Goal: Task Accomplishment & Management: Manage account settings

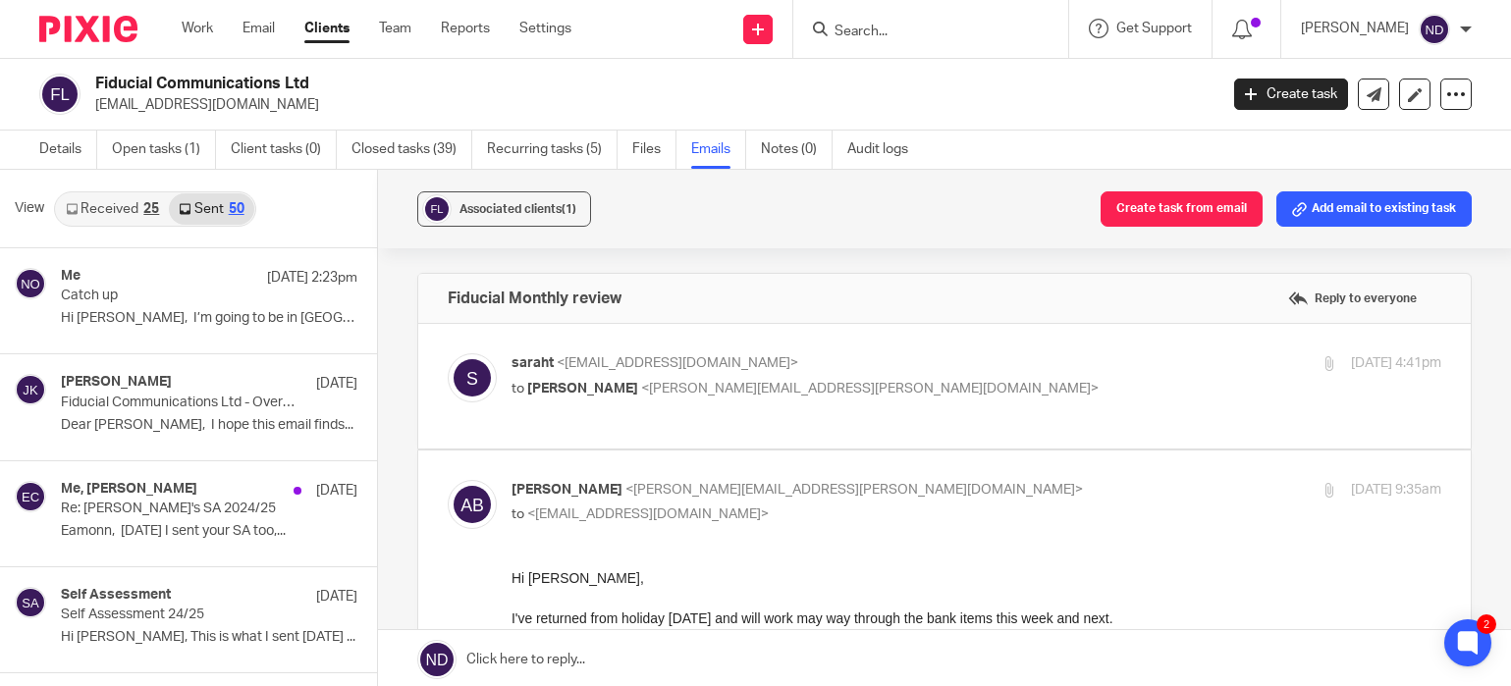
scroll to position [1290, 0]
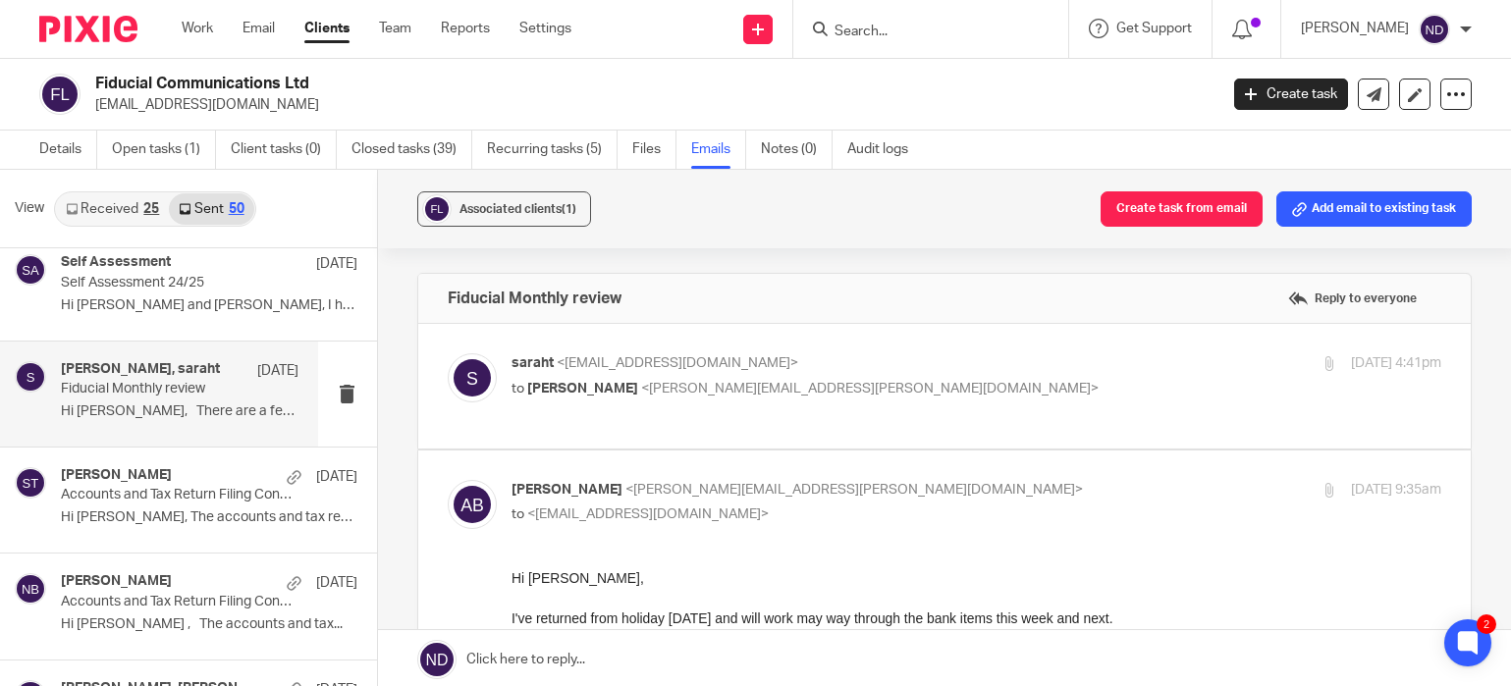
click at [874, 27] on input "Search" at bounding box center [921, 33] width 177 height 18
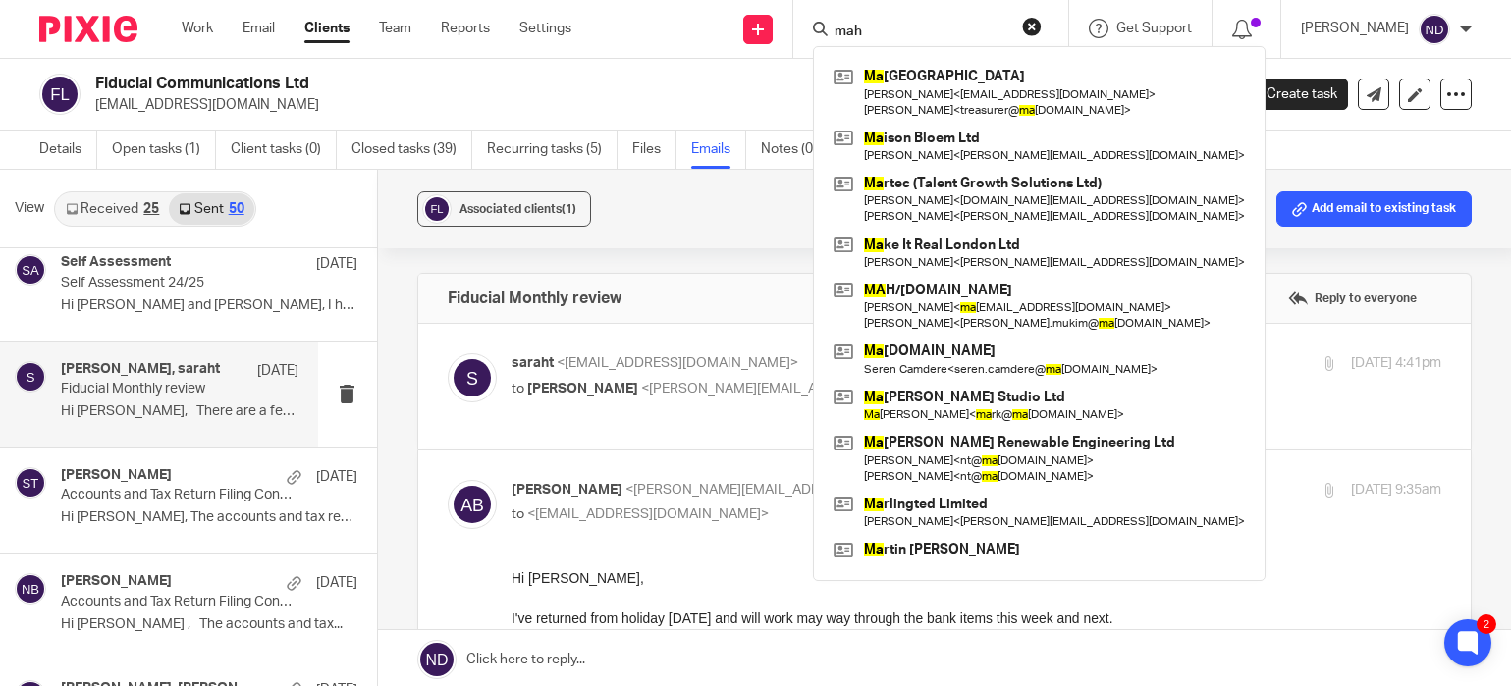
type input "mah"
click button "submit" at bounding box center [0, 0] width 0 height 0
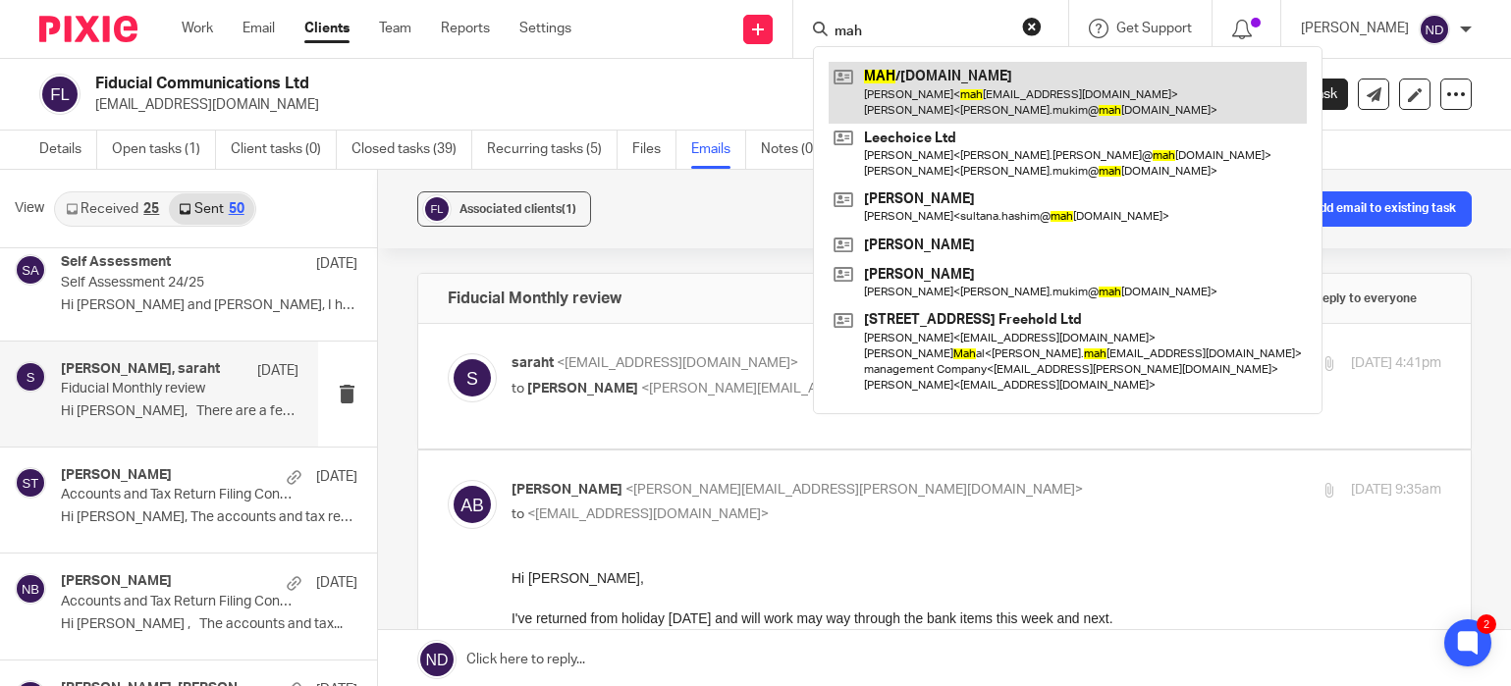
click at [923, 104] on link at bounding box center [1068, 92] width 478 height 61
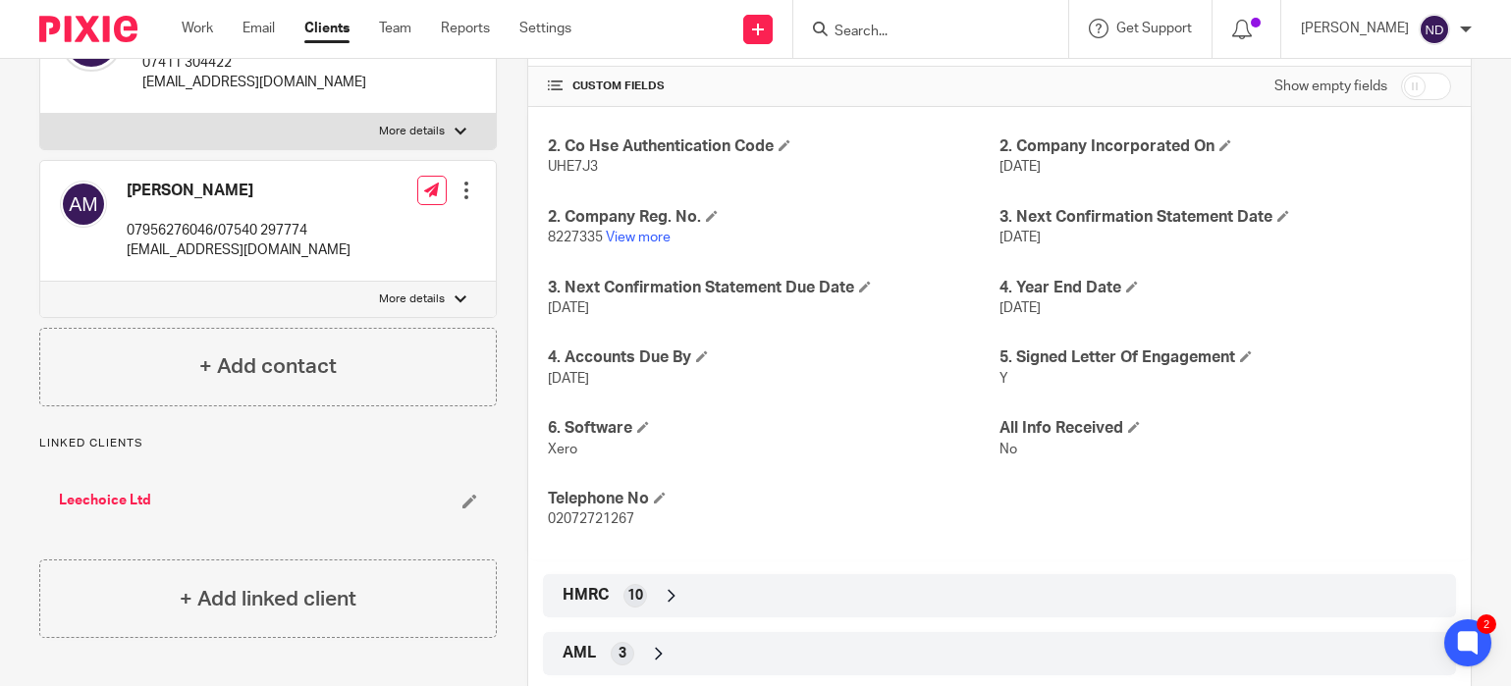
scroll to position [447, 0]
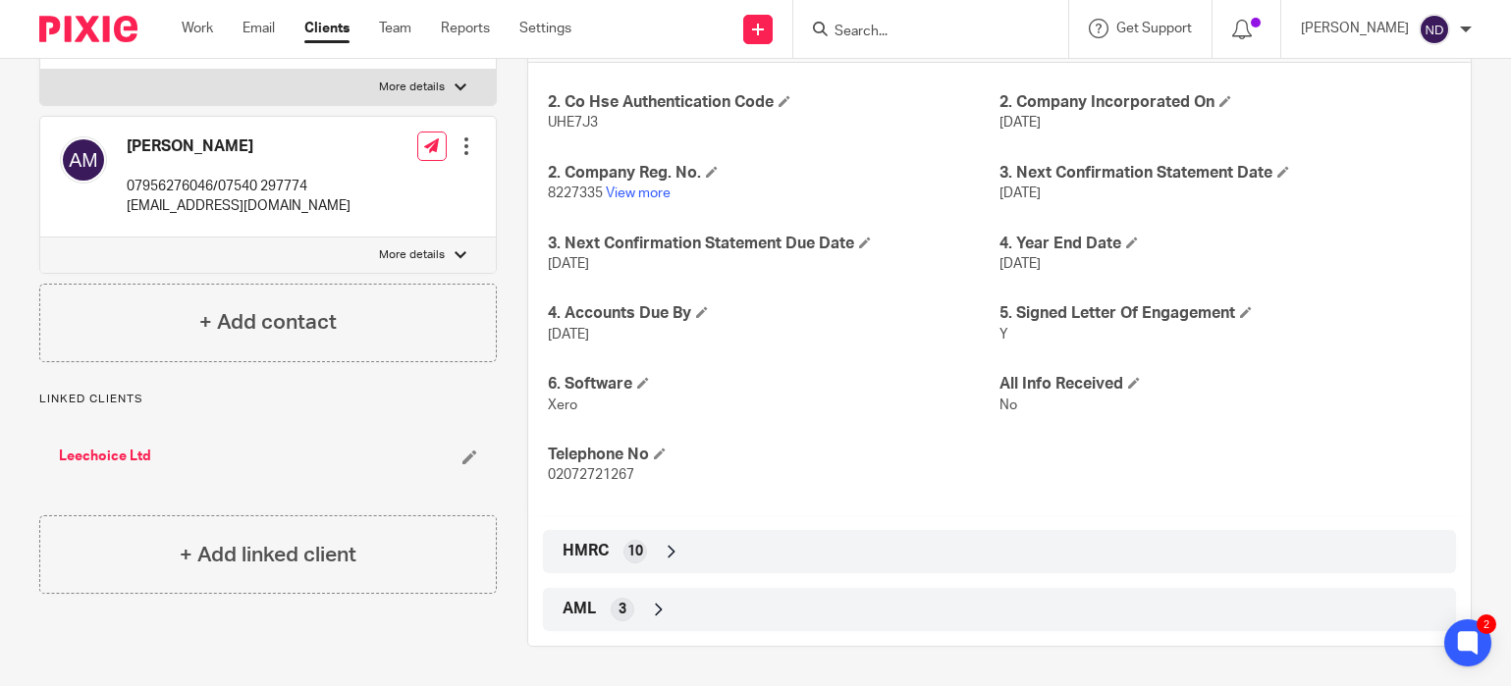
click at [82, 466] on link "Leechoice Ltd" at bounding box center [105, 457] width 92 height 20
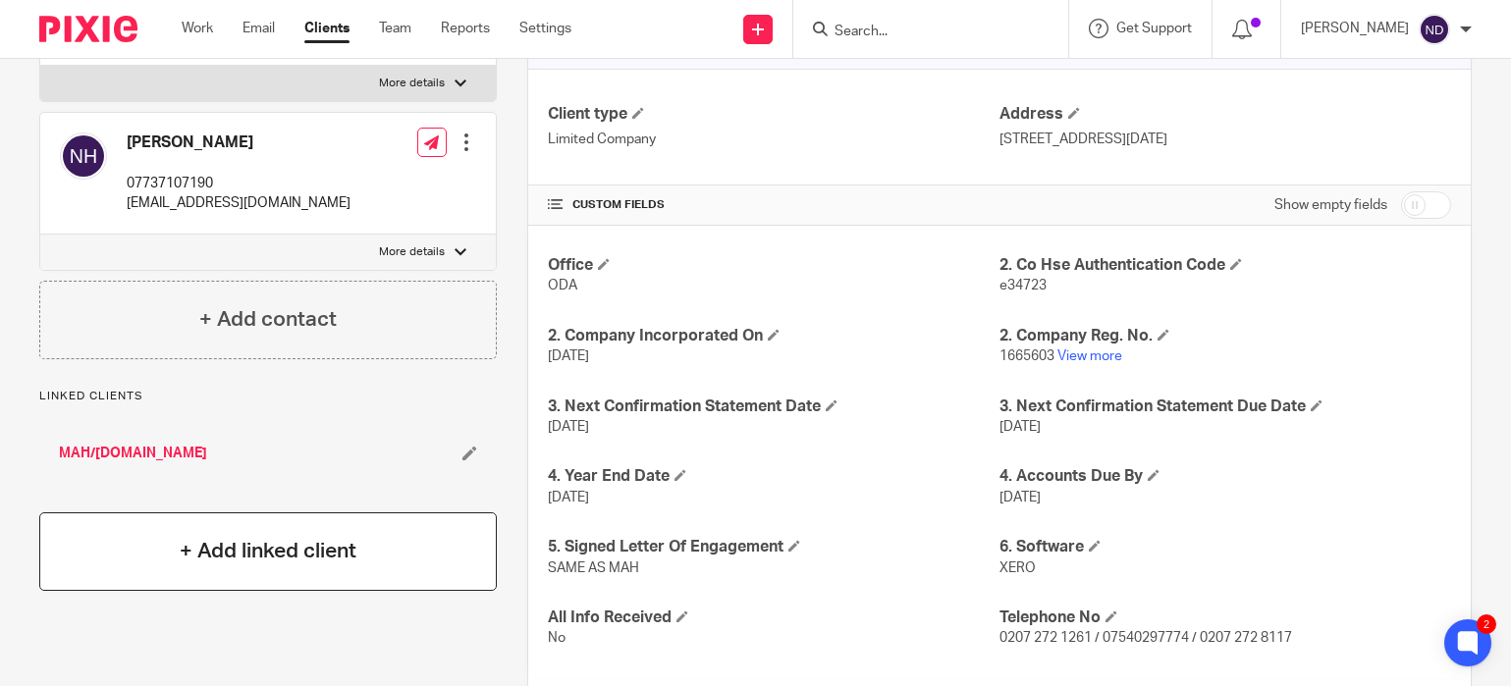
scroll to position [289, 0]
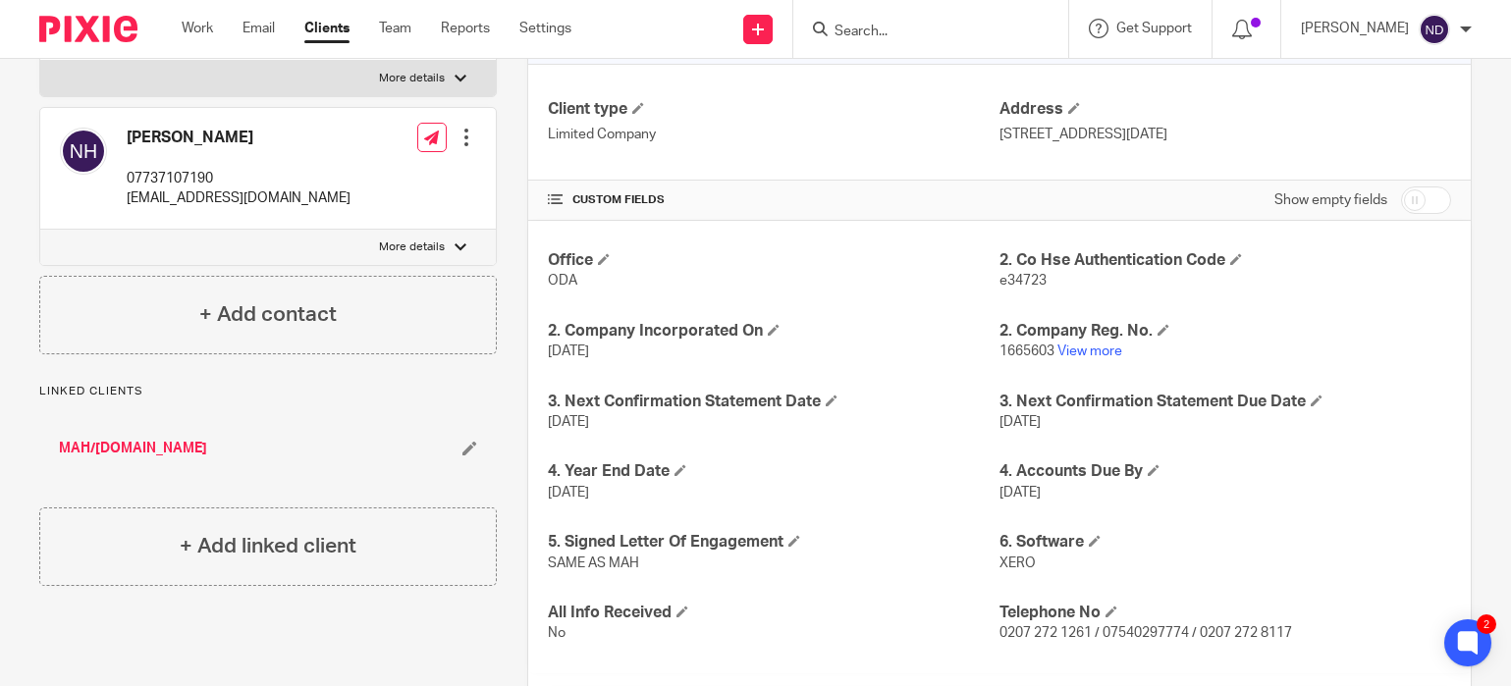
click at [137, 450] on link "MAH/[DOMAIN_NAME]" at bounding box center [133, 449] width 148 height 20
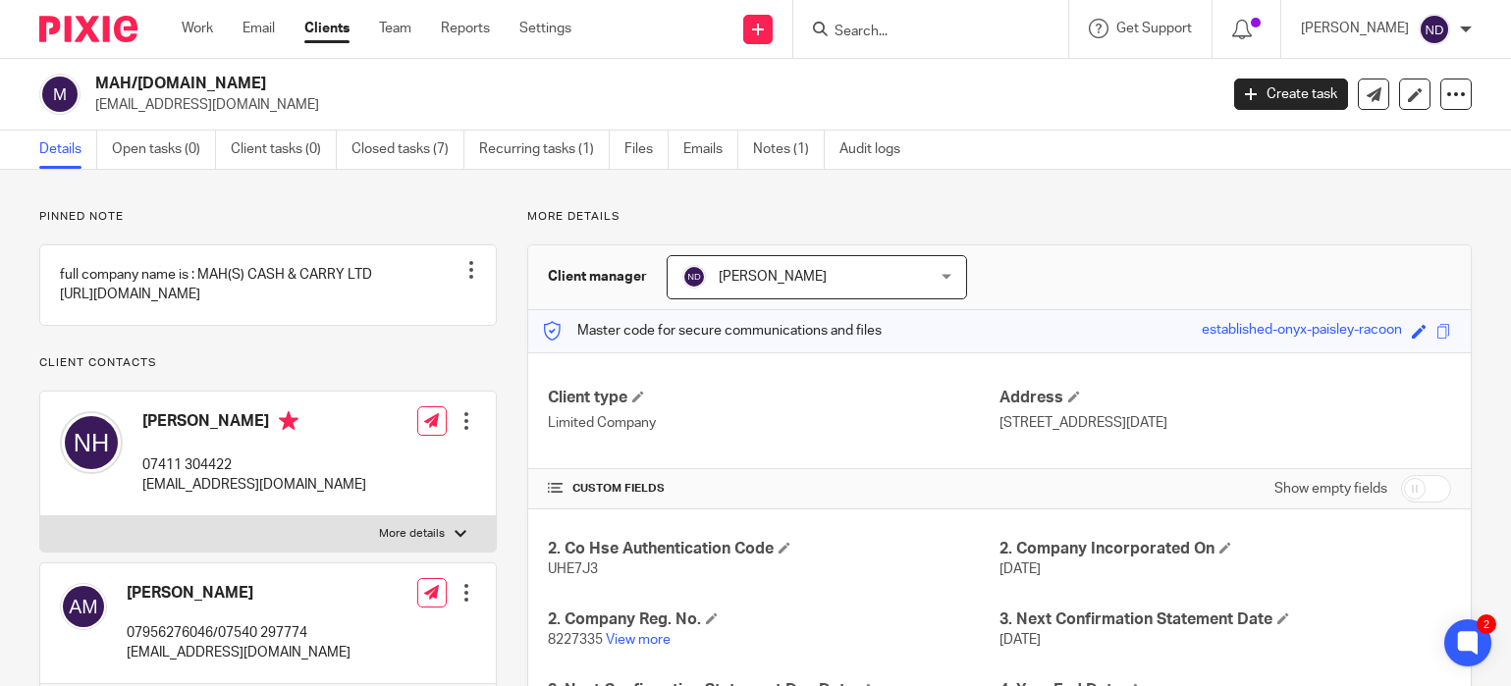
click at [877, 34] on input "Search" at bounding box center [921, 33] width 177 height 18
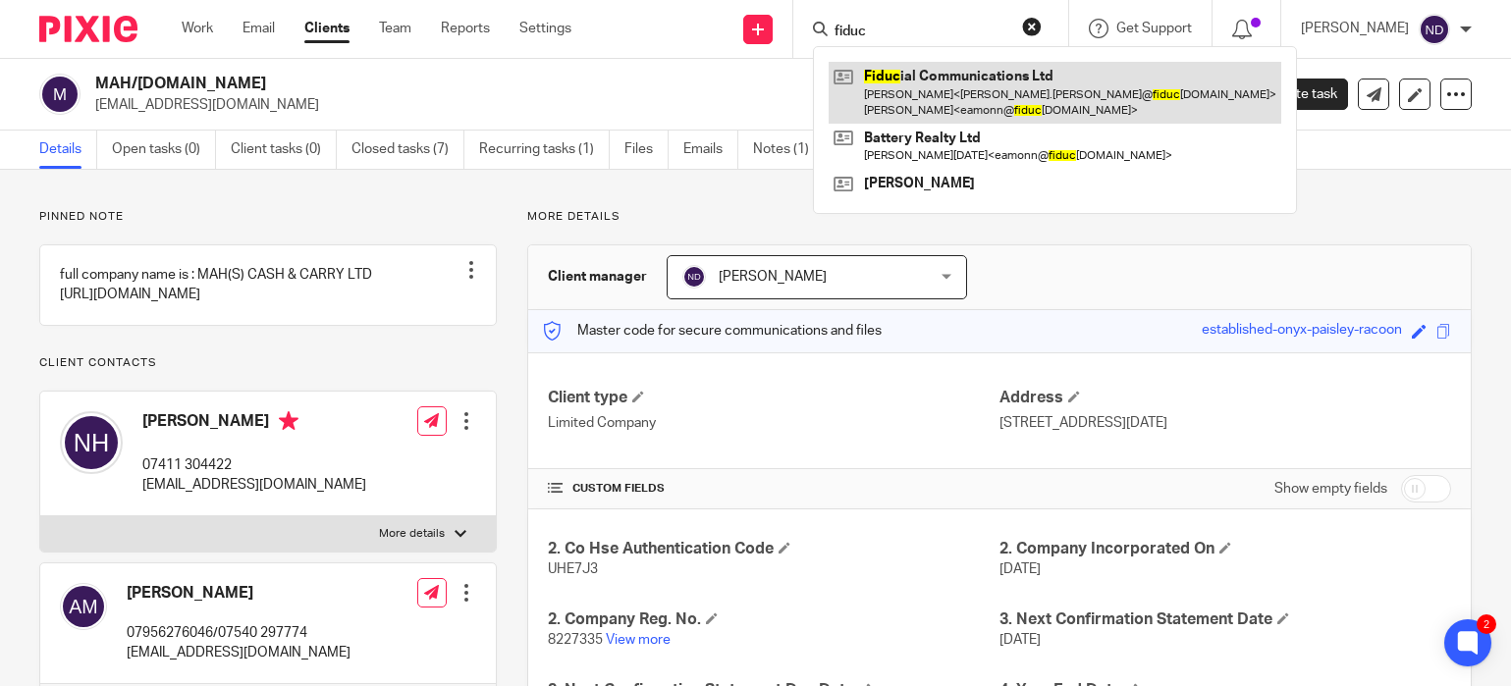
type input "fiduc"
click at [920, 98] on link at bounding box center [1055, 92] width 453 height 61
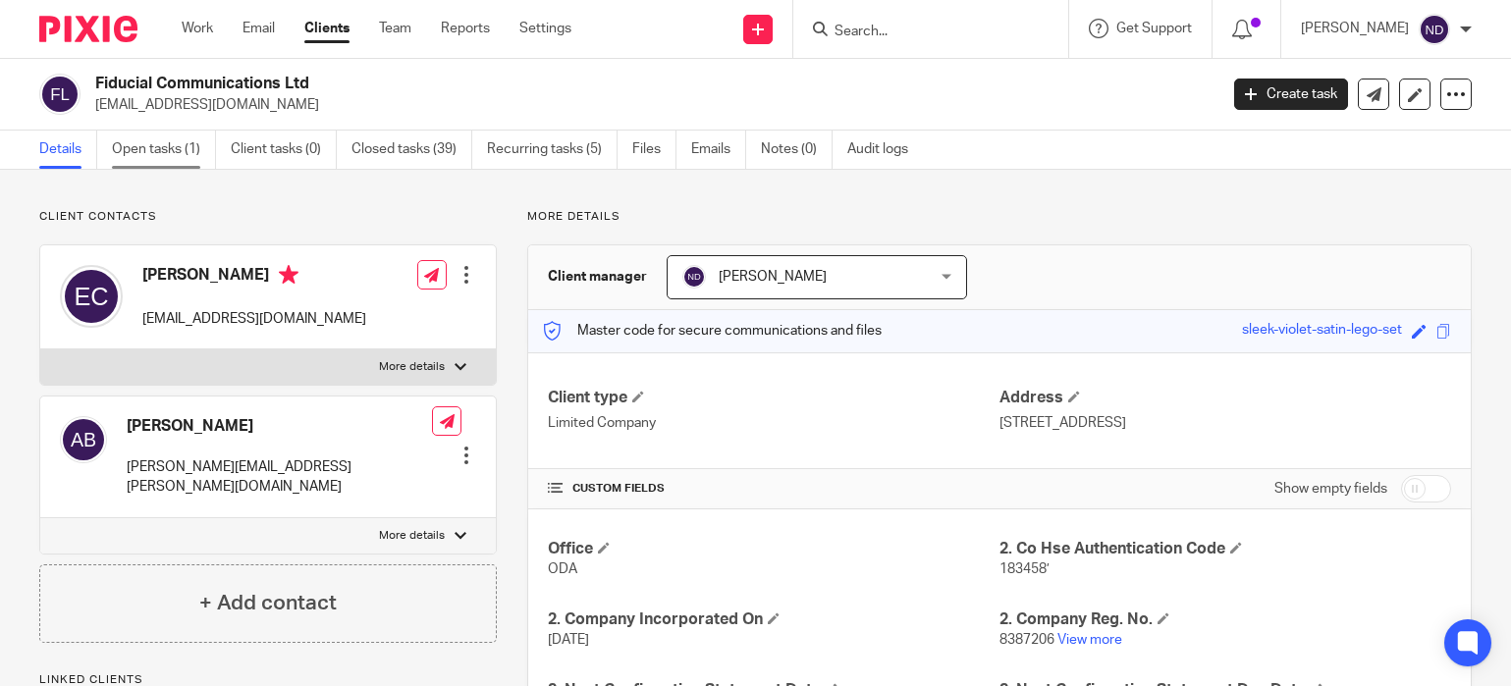
click at [151, 150] on link "Open tasks (1)" at bounding box center [164, 150] width 104 height 38
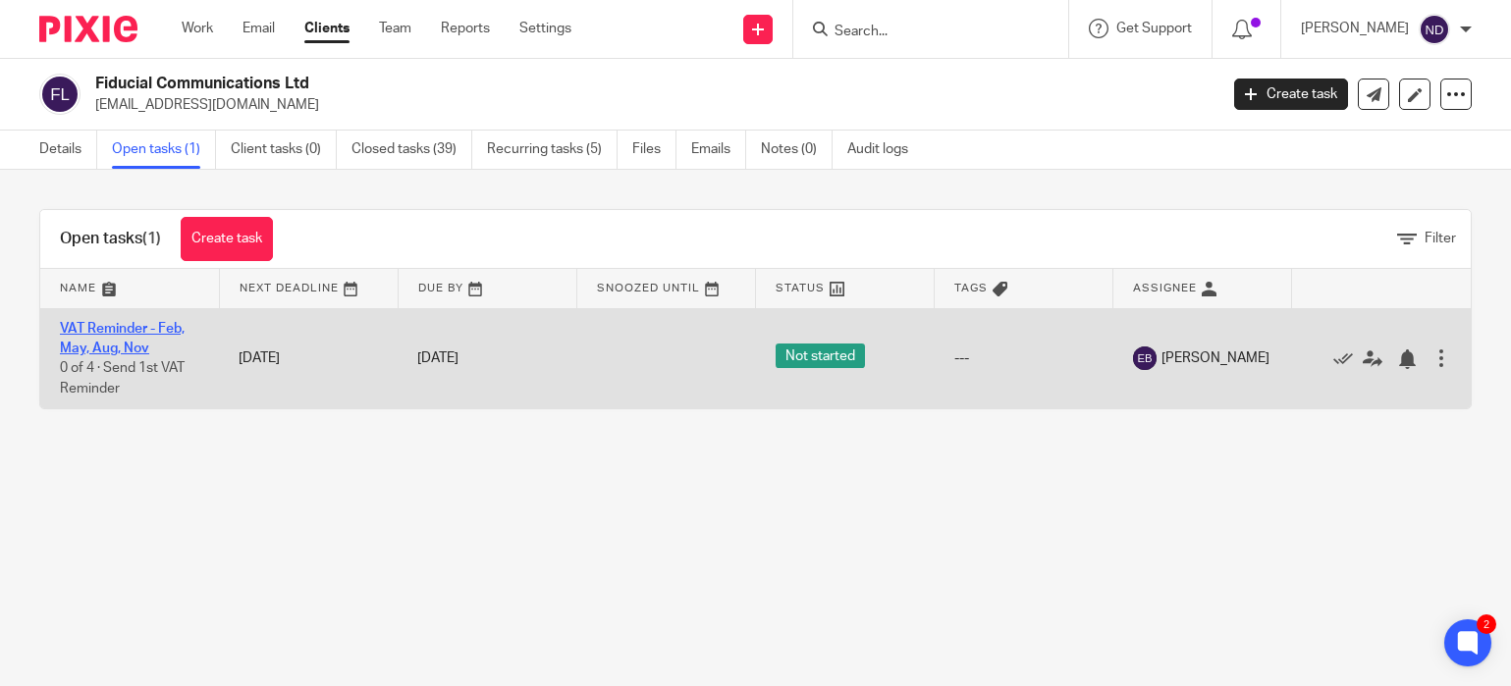
click at [75, 343] on link "VAT Reminder - Feb, May, Aug, Nov" at bounding box center [122, 338] width 125 height 33
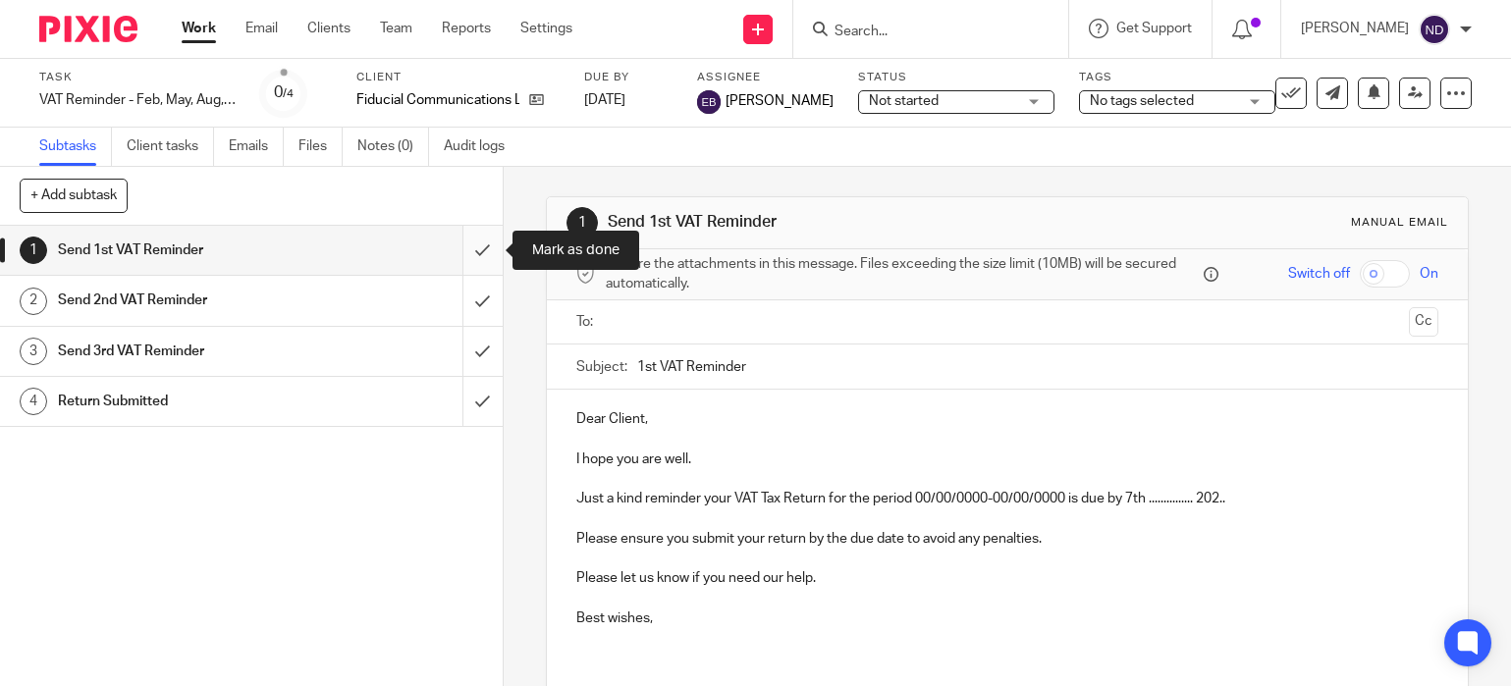
click at [486, 250] on input "submit" at bounding box center [251, 250] width 503 height 49
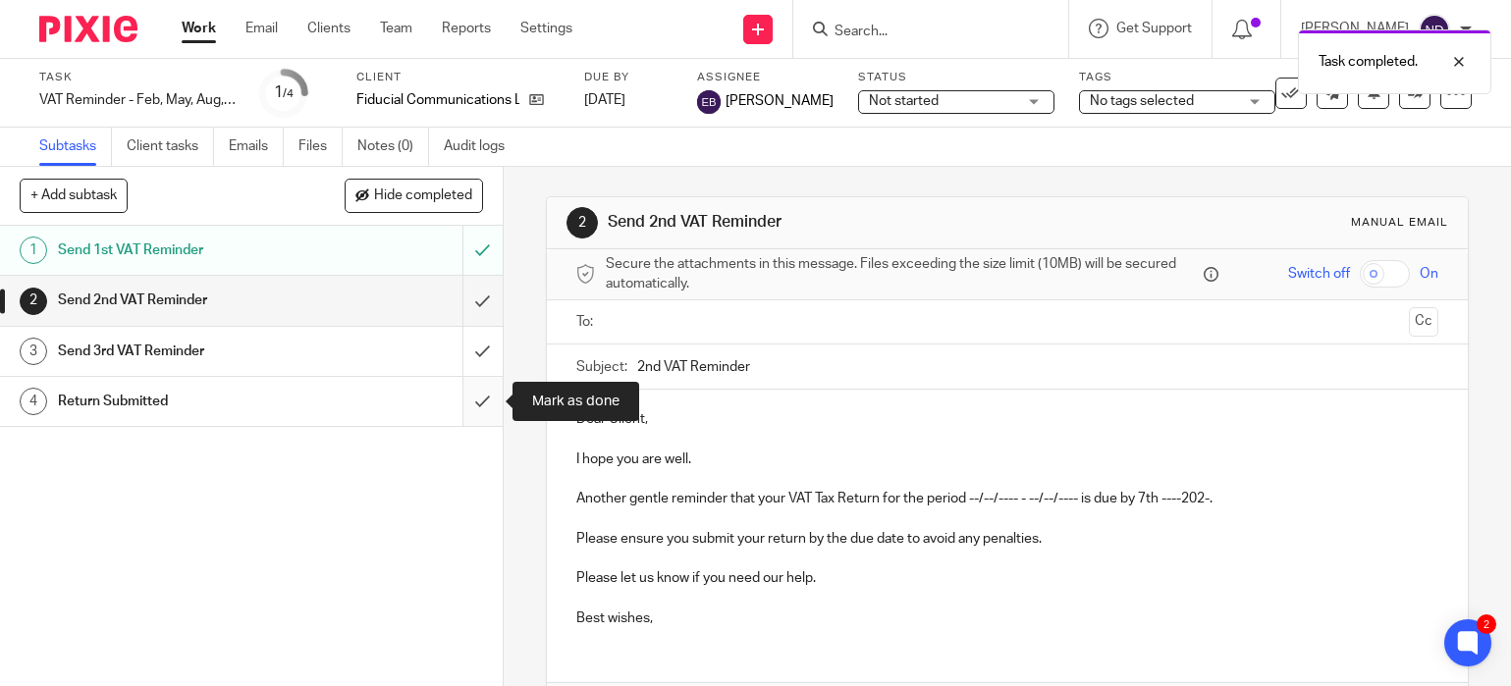
click at [484, 403] on input "submit" at bounding box center [251, 401] width 503 height 49
click at [402, 400] on div "Return Submitted" at bounding box center [250, 401] width 385 height 29
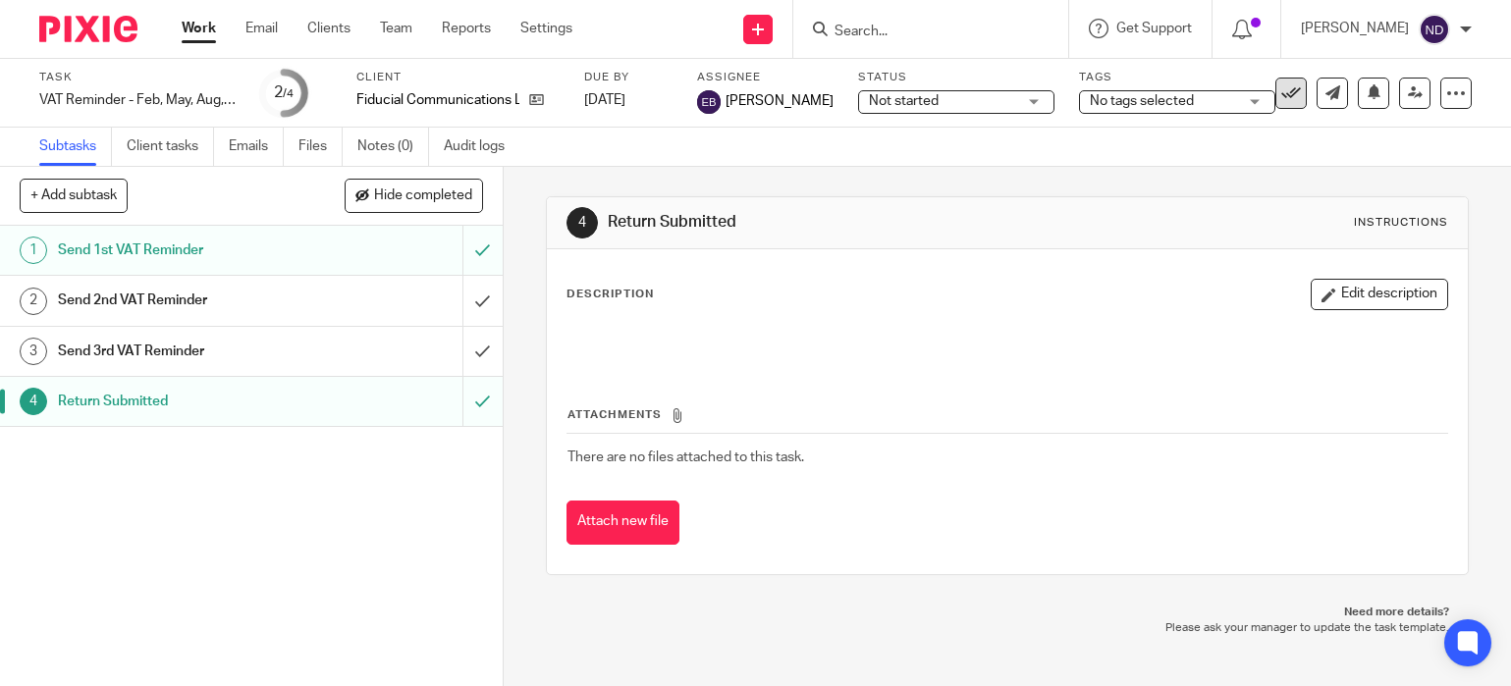
click at [1291, 99] on icon at bounding box center [1291, 93] width 20 height 20
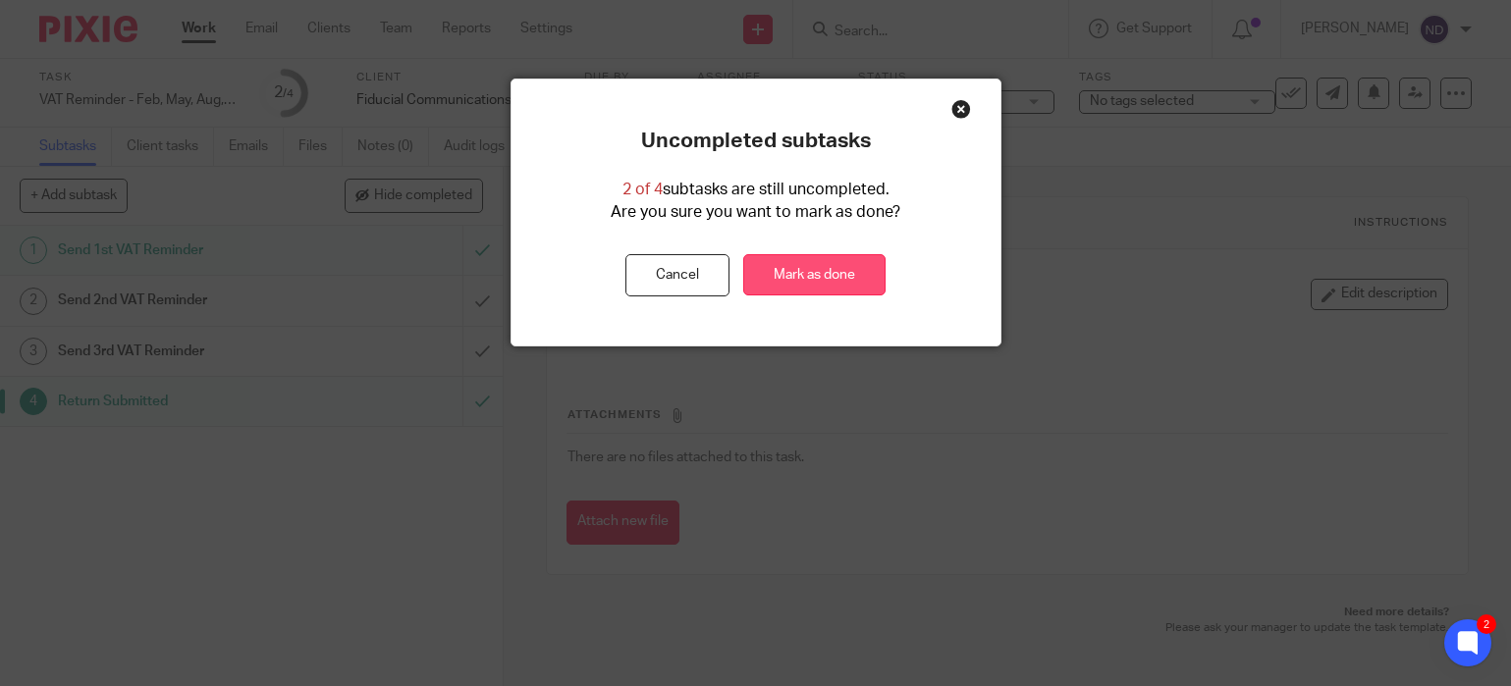
click at [812, 269] on link "Mark as done" at bounding box center [814, 275] width 142 height 42
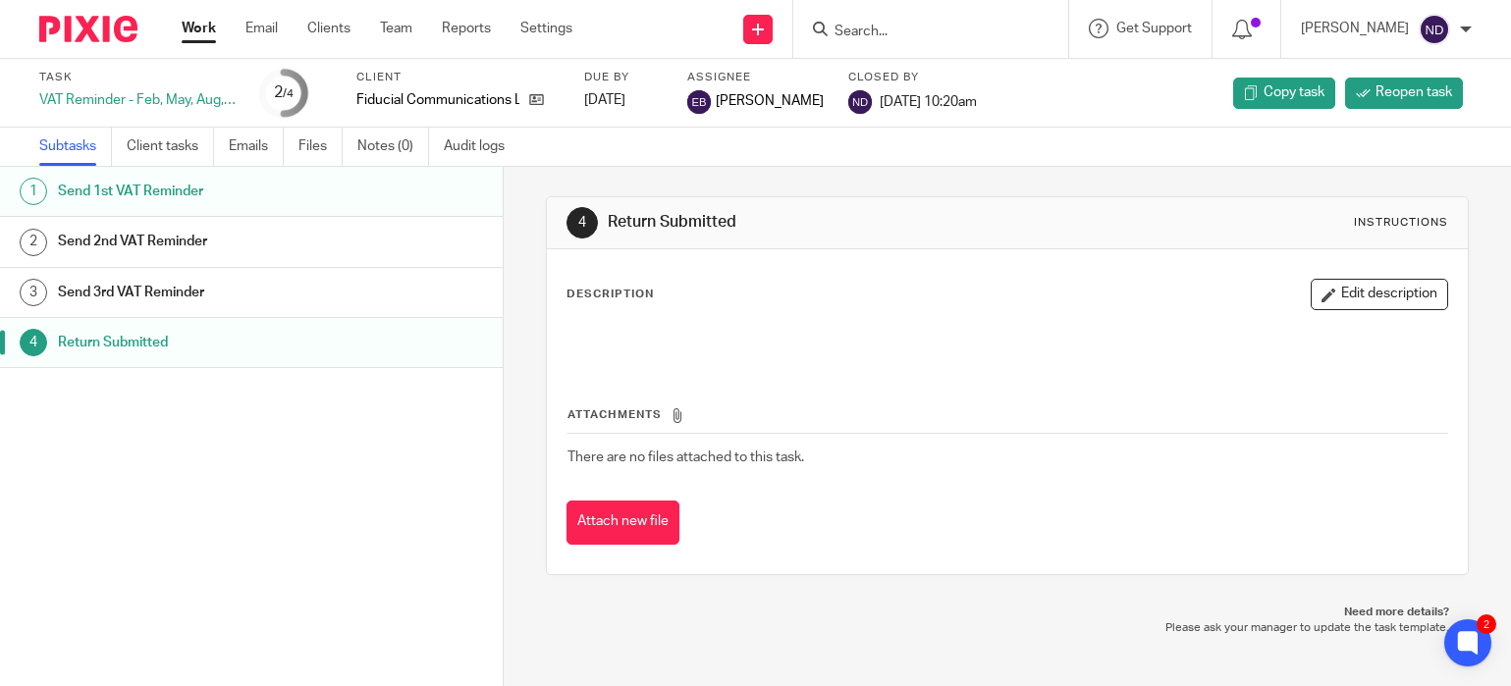
click at [929, 24] on input "Search" at bounding box center [921, 33] width 177 height 18
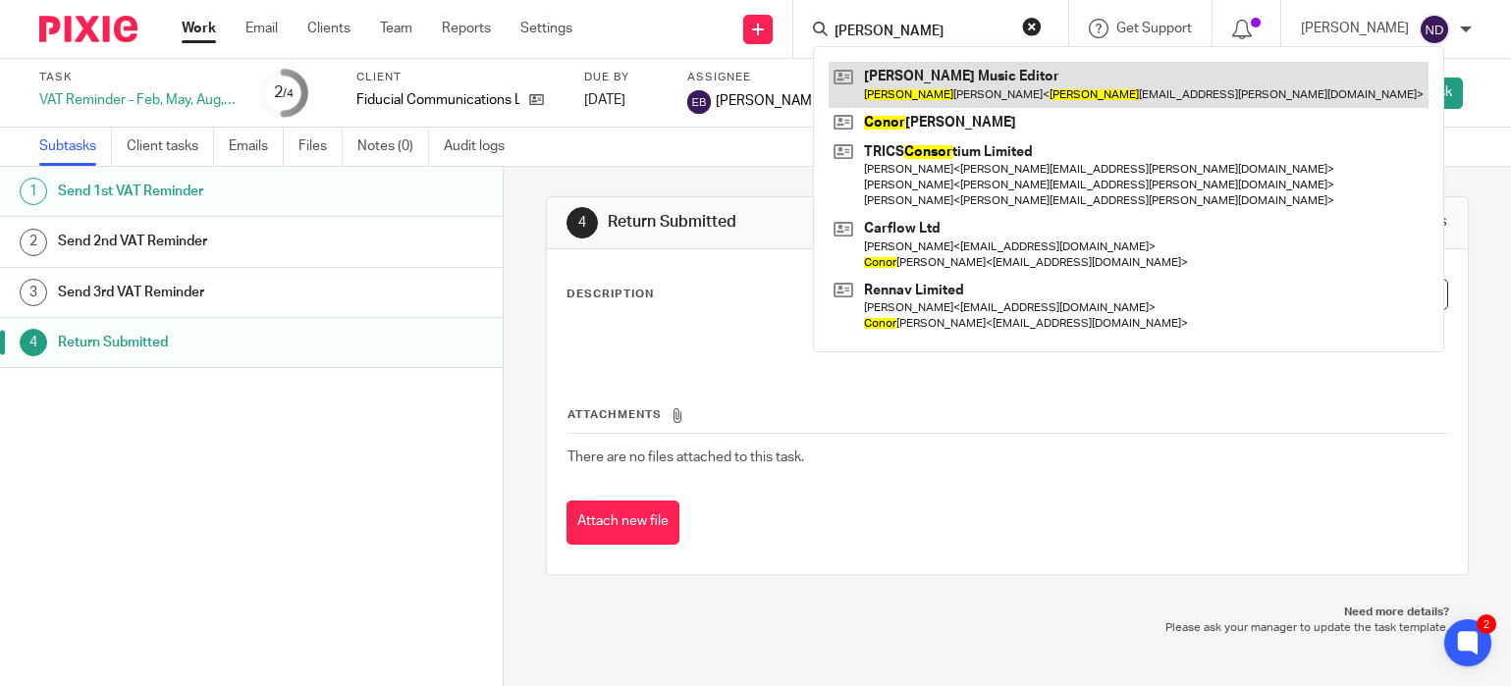
type input "[PERSON_NAME]"
click at [981, 88] on link at bounding box center [1129, 84] width 600 height 45
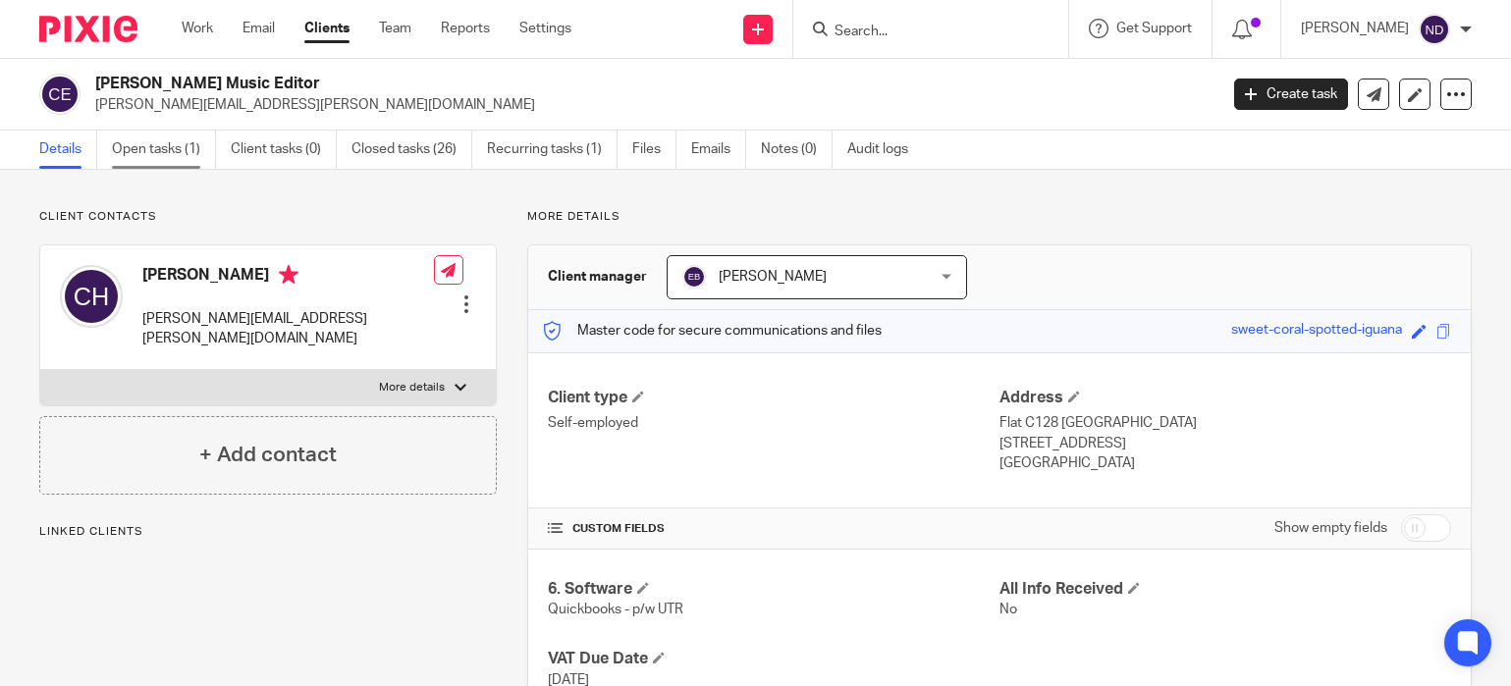
click at [137, 145] on link "Open tasks (1)" at bounding box center [164, 150] width 104 height 38
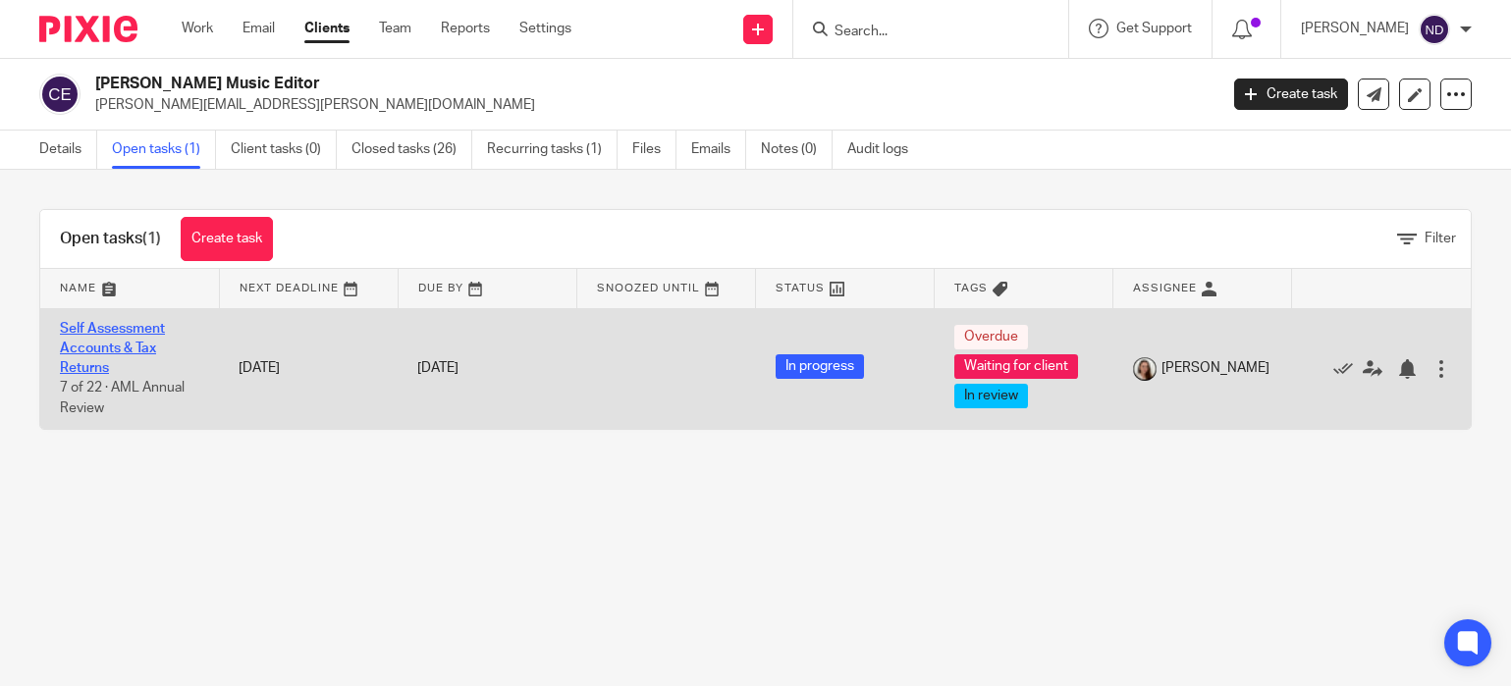
click at [106, 350] on link "Self Assessment Accounts & Tax Returns" at bounding box center [112, 349] width 105 height 54
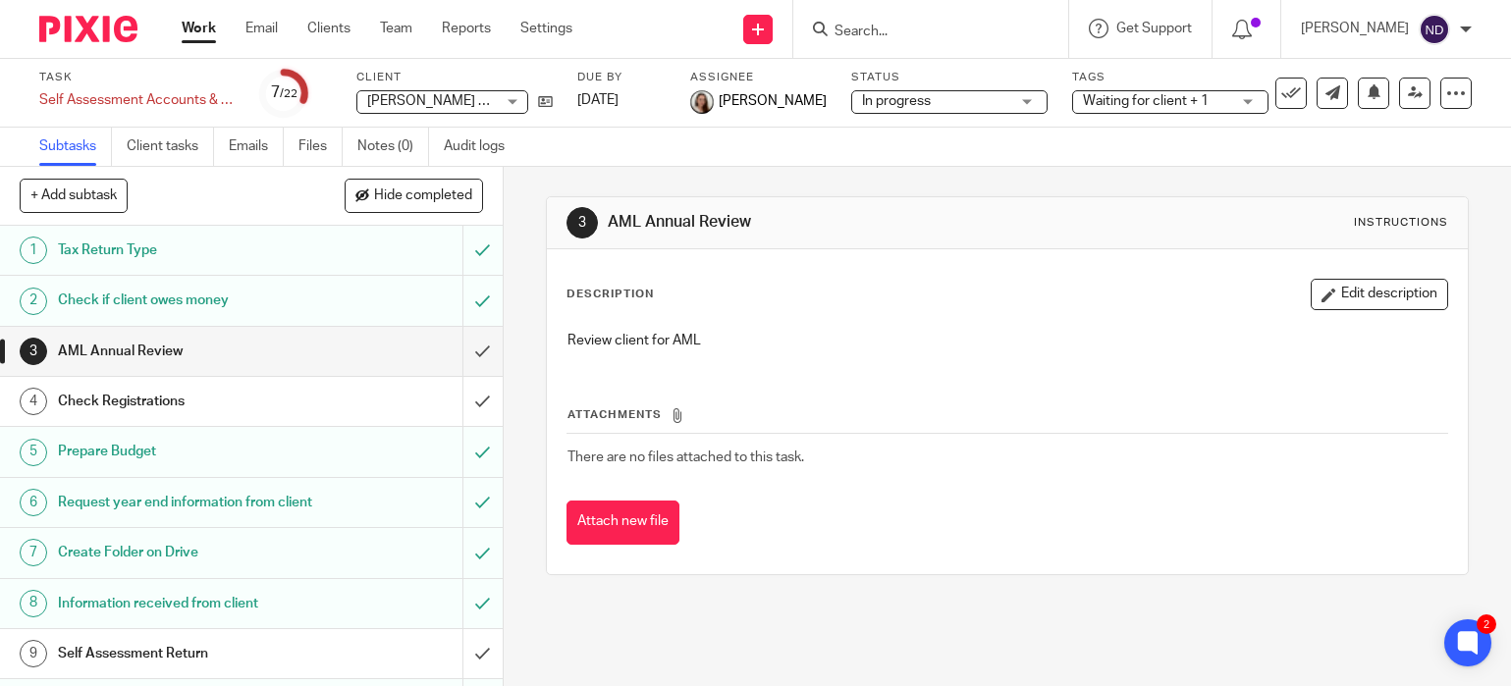
click at [898, 35] on input "Search" at bounding box center [921, 33] width 177 height 18
click at [398, 27] on link "Team" at bounding box center [396, 29] width 32 height 20
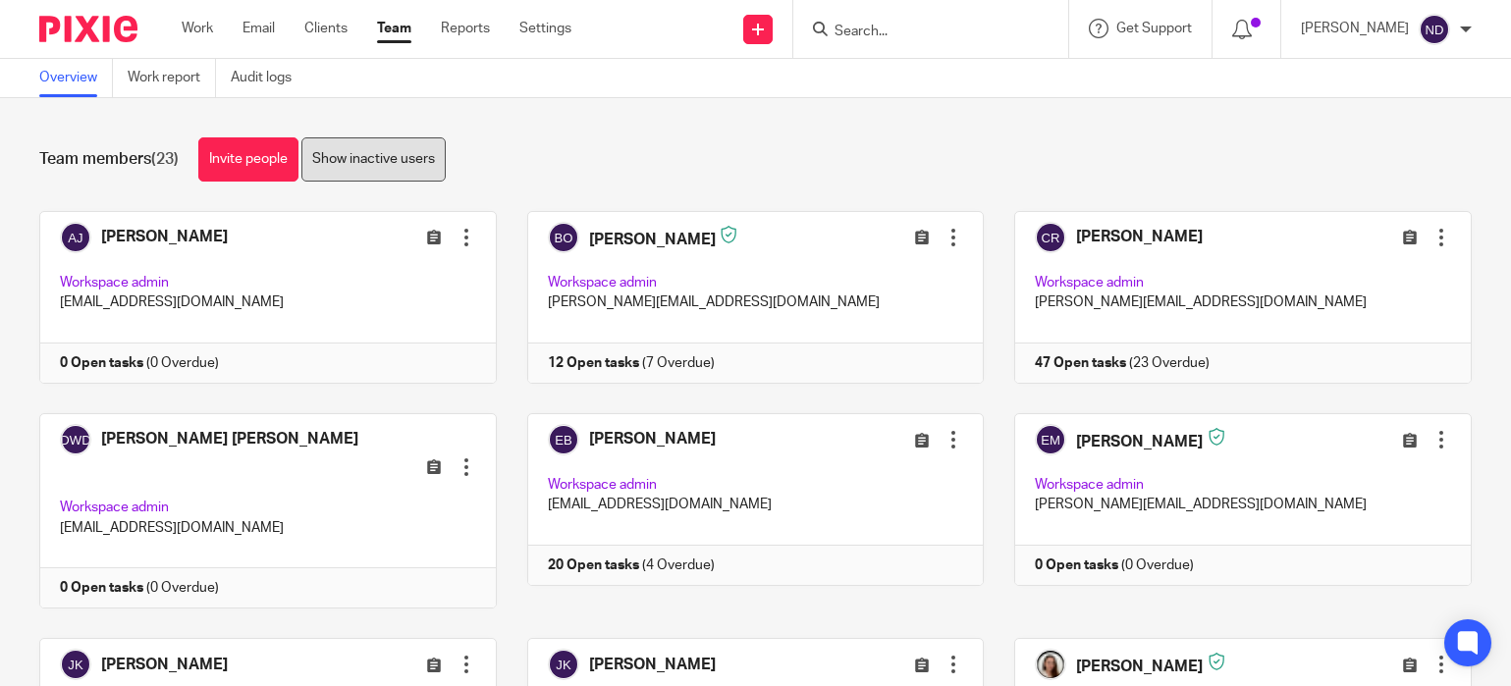
click at [384, 168] on link "Show inactive users" at bounding box center [373, 159] width 144 height 44
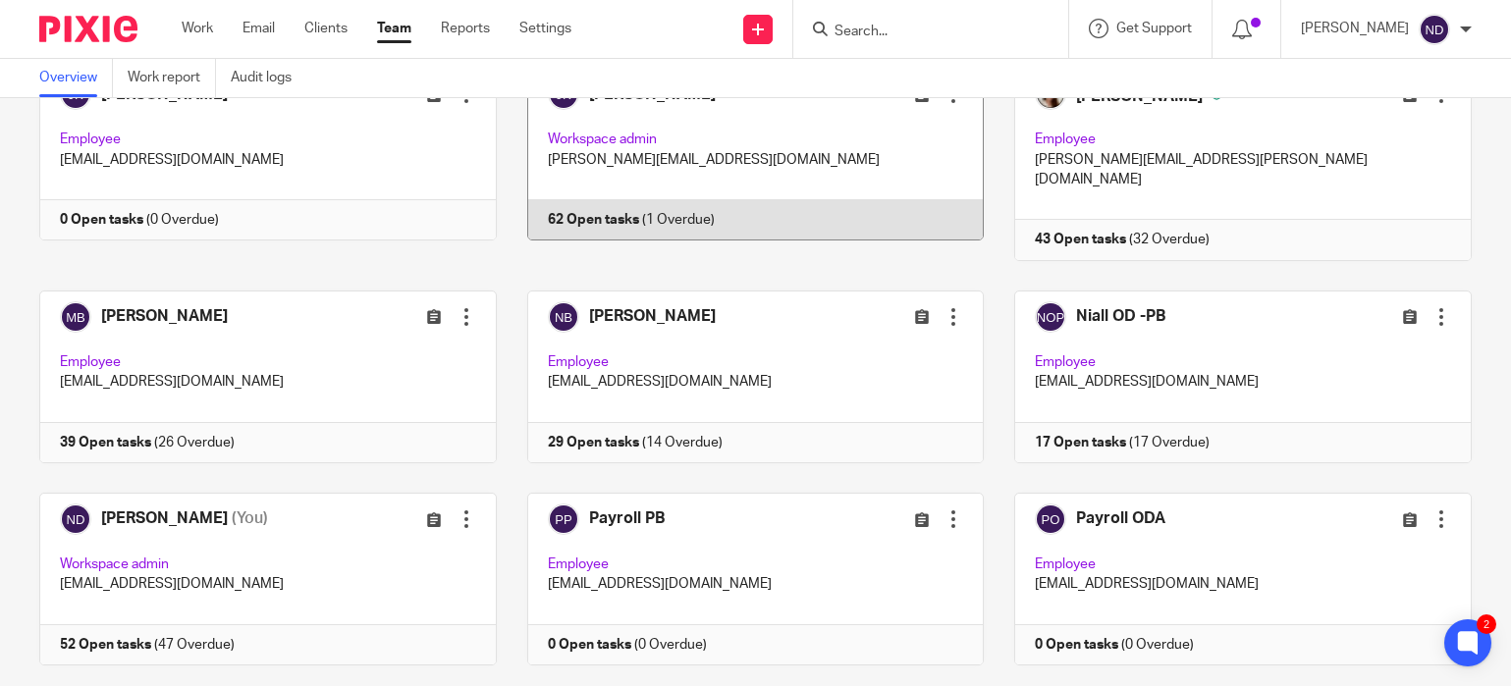
scroll to position [593, 0]
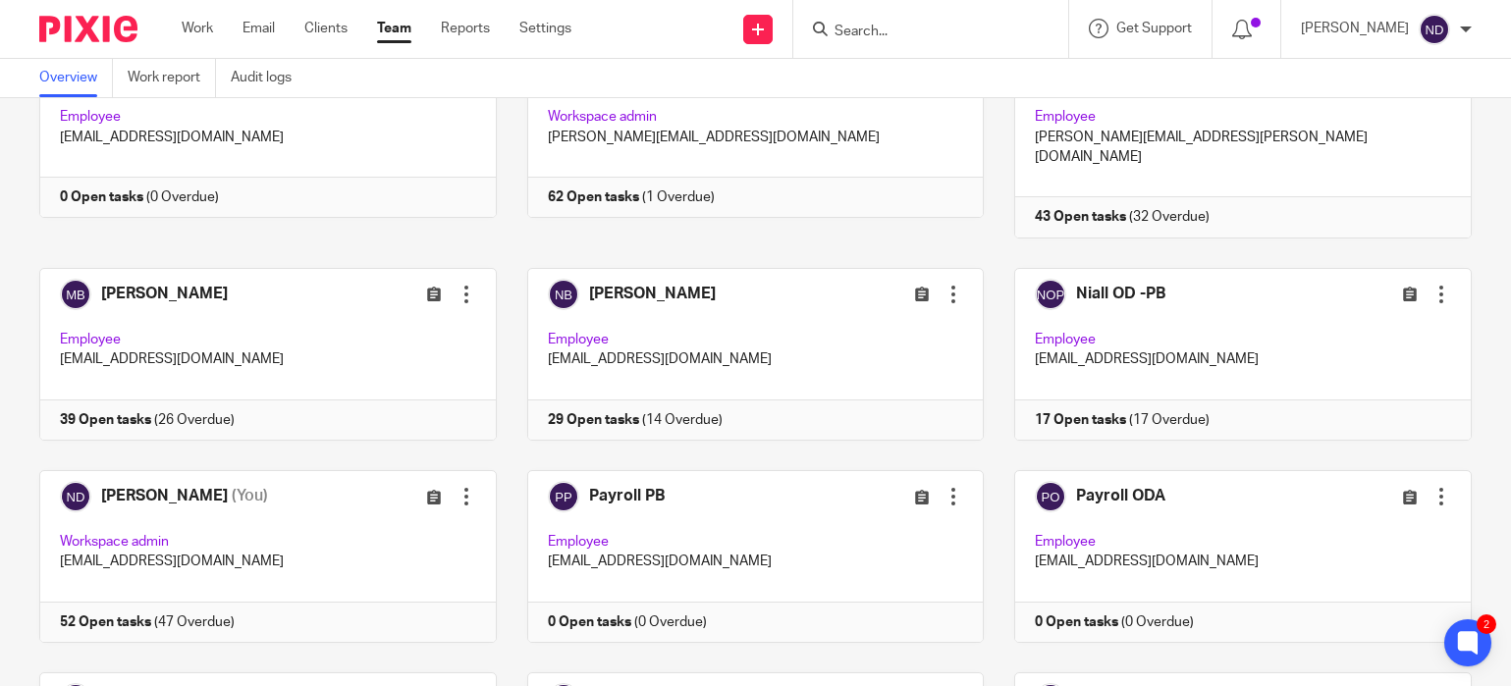
click at [1466, 30] on div at bounding box center [1466, 30] width 12 height 12
click at [1367, 136] on span "Logout" at bounding box center [1381, 137] width 44 height 14
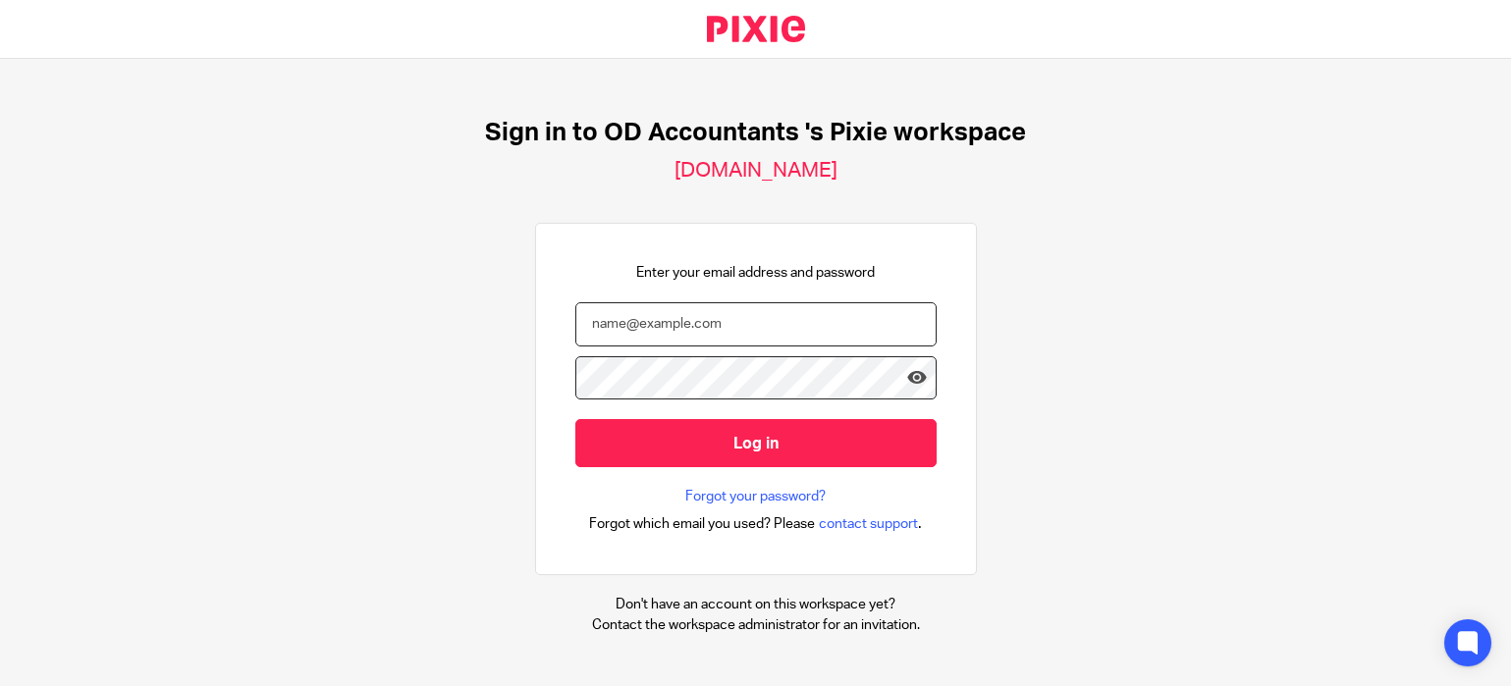
click at [609, 334] on input "email" at bounding box center [755, 324] width 361 height 44
type input "[EMAIL_ADDRESS][DOMAIN_NAME]"
click at [575, 419] on input "Log in" at bounding box center [755, 443] width 361 height 48
